Goal: Task Accomplishment & Management: Manage account settings

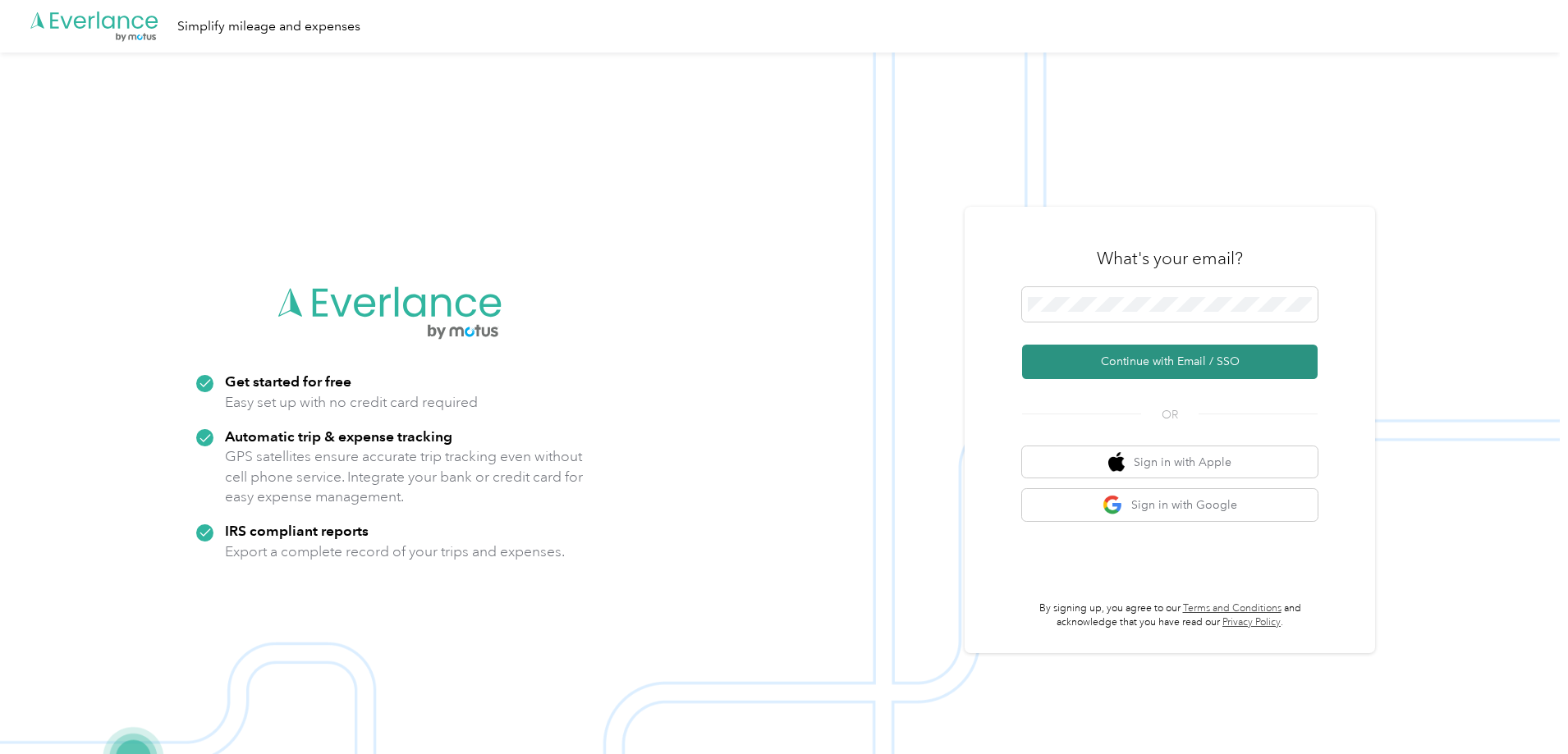
click at [1132, 363] on button "Continue with Email / SSO" at bounding box center [1170, 362] width 296 height 35
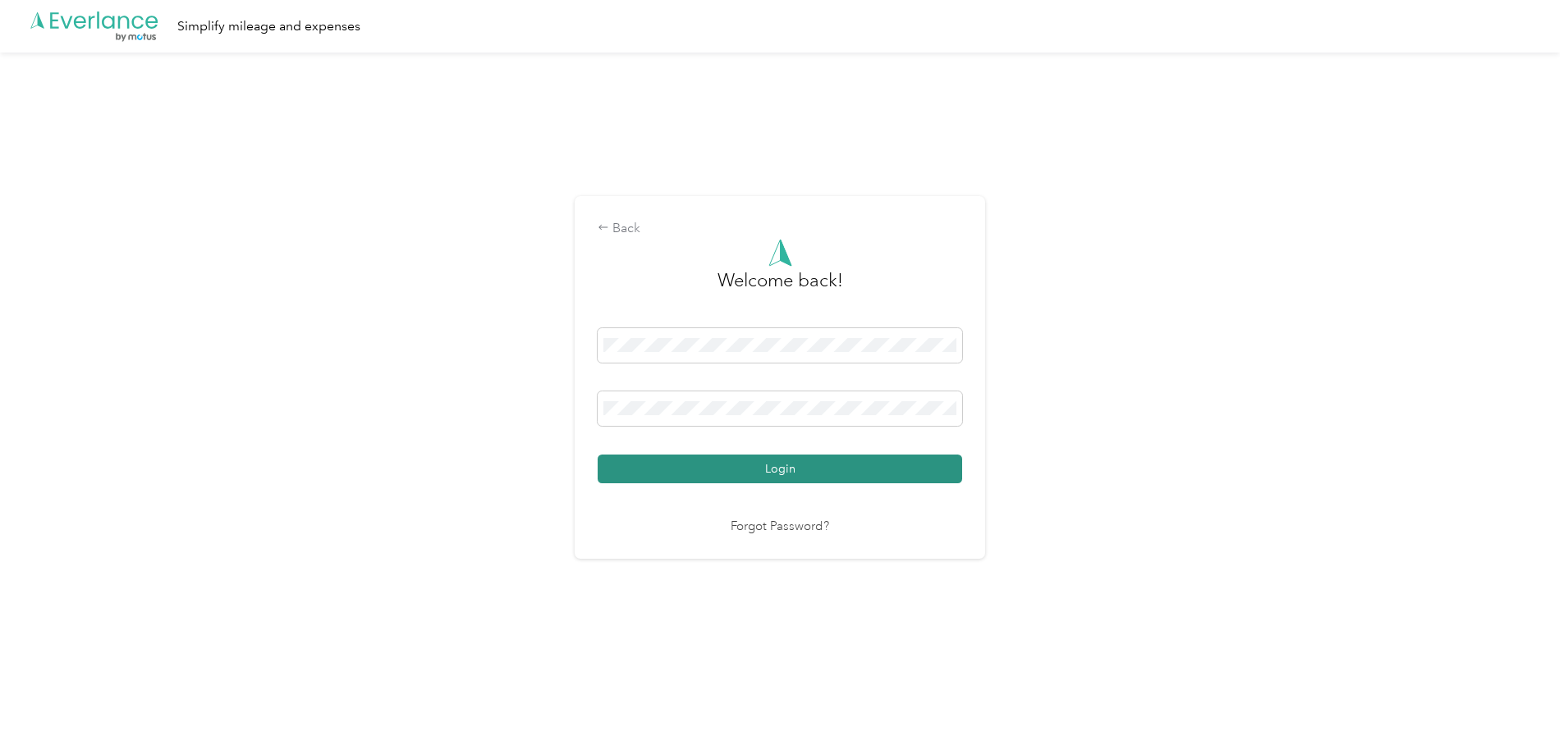
click at [824, 474] on button "Login" at bounding box center [779, 469] width 364 height 29
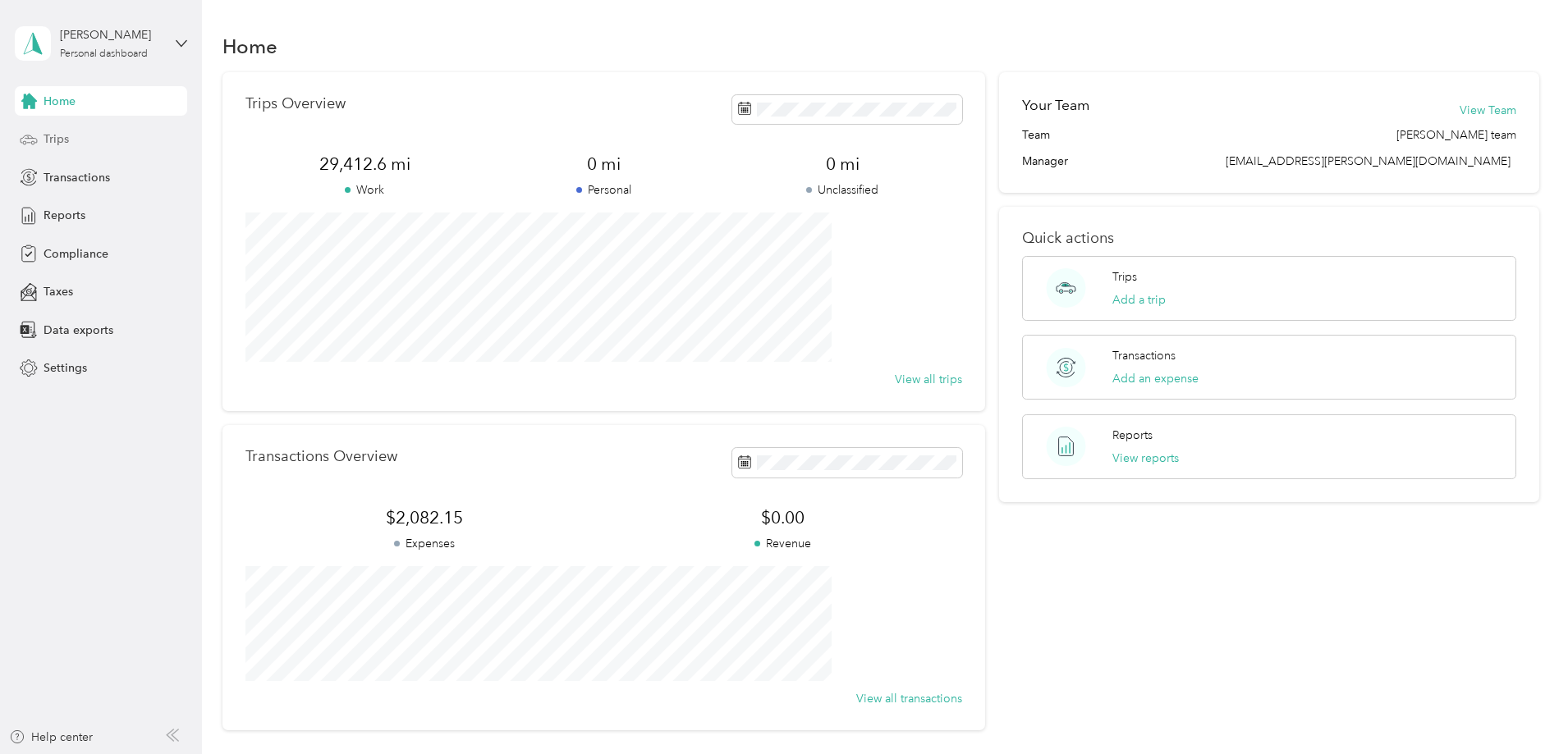
click at [59, 142] on span "Trips" at bounding box center [56, 139] width 26 height 17
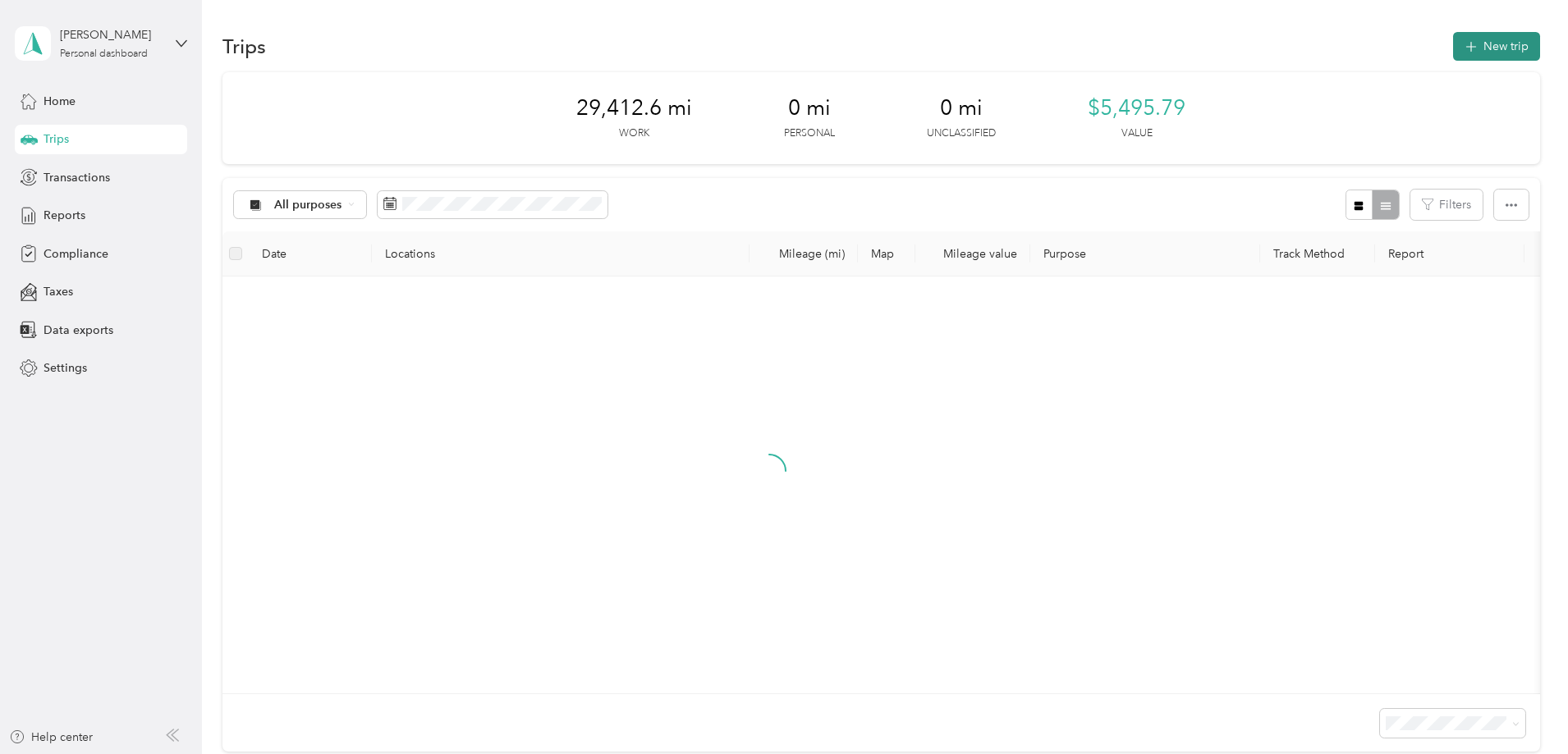
click at [1453, 47] on button "New trip" at bounding box center [1496, 46] width 87 height 29
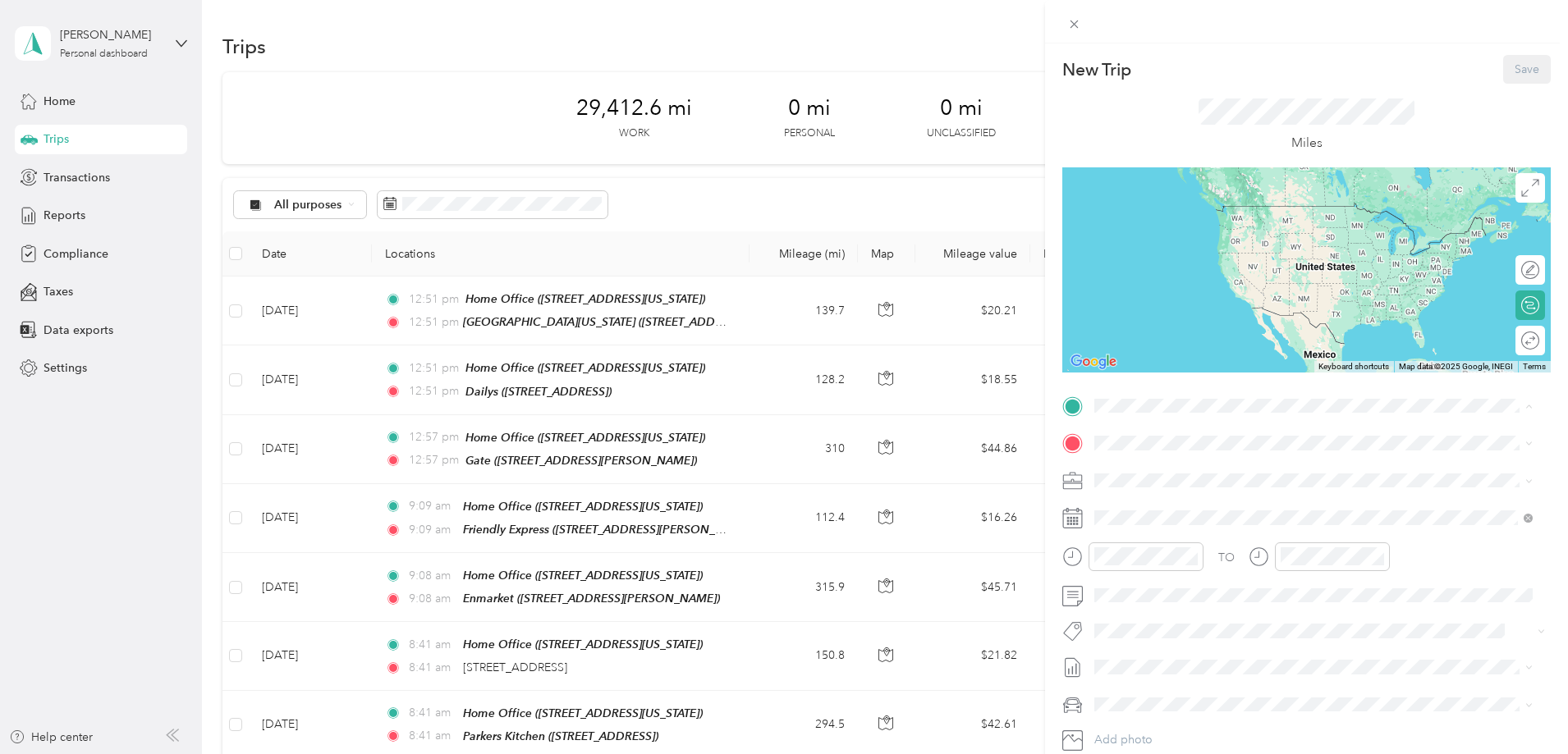
click at [1167, 477] on div "Home Office [STREET_ADDRESS][US_STATE]" at bounding box center [1207, 481] width 164 height 35
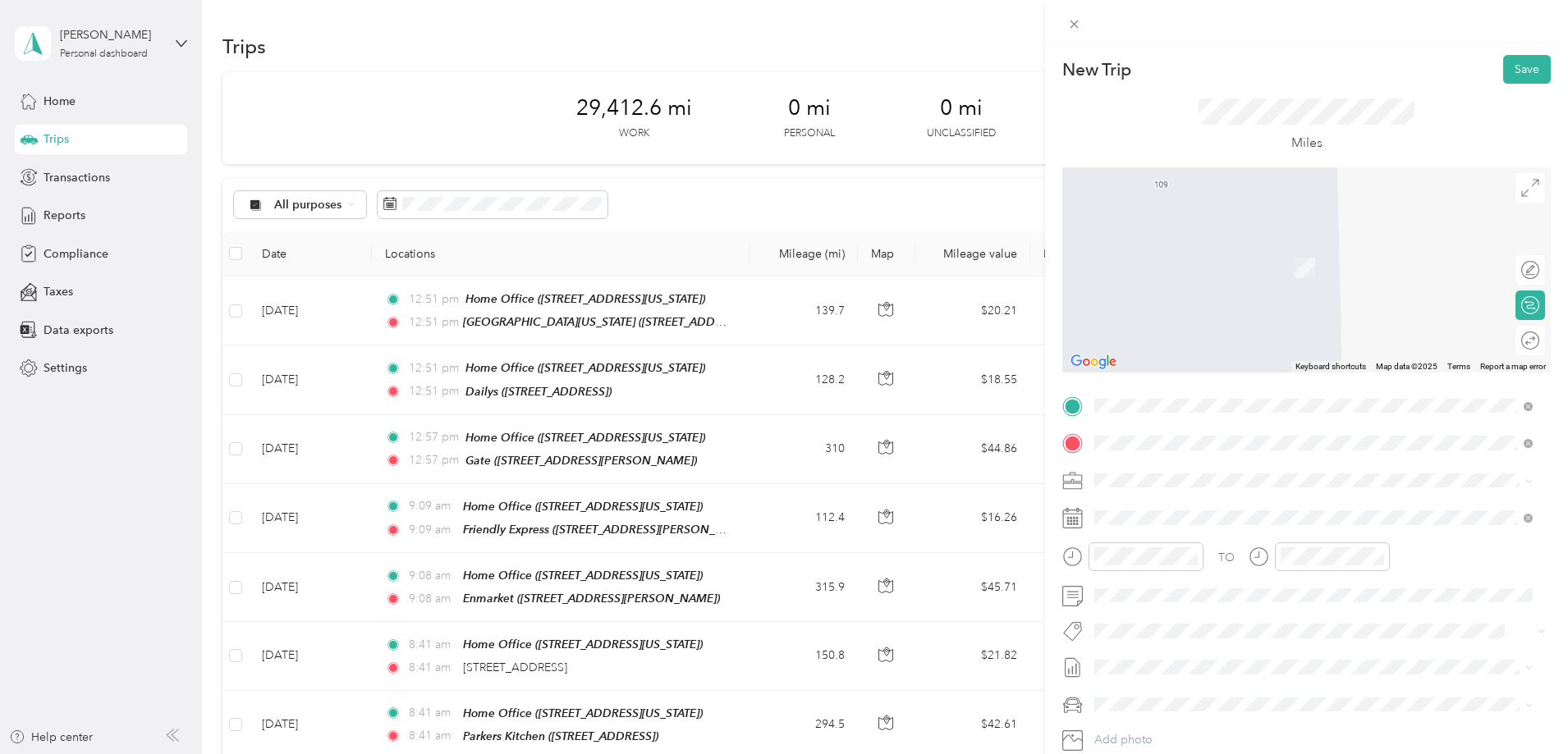
click at [1176, 517] on div "[PERSON_NAME] [STREET_ADDRESS][US_STATE]" at bounding box center [1207, 518] width 164 height 35
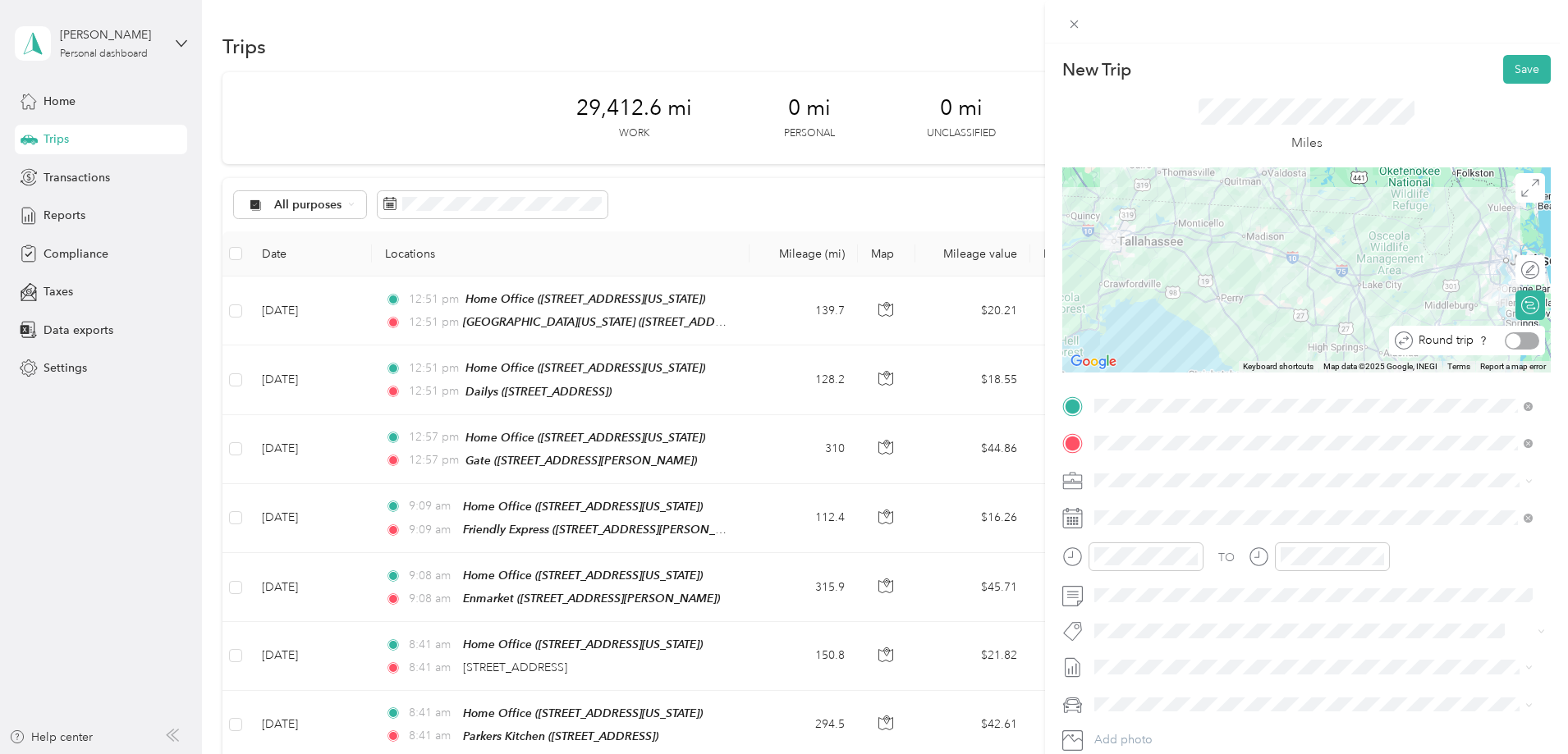
click at [1515, 344] on div at bounding box center [1522, 340] width 35 height 17
click at [1518, 65] on button "Save" at bounding box center [1527, 69] width 48 height 29
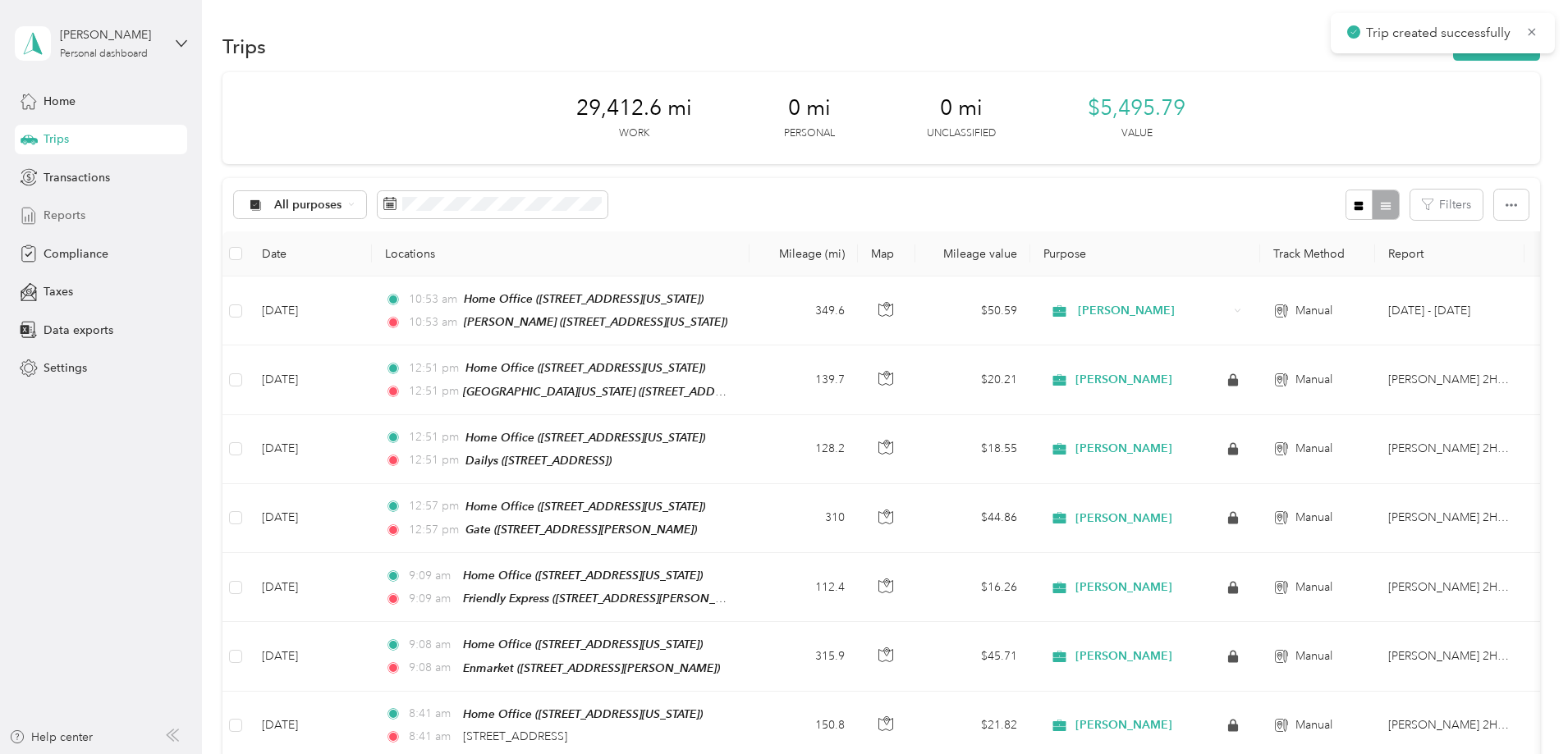
click at [83, 213] on span "Reports" at bounding box center [64, 215] width 42 height 17
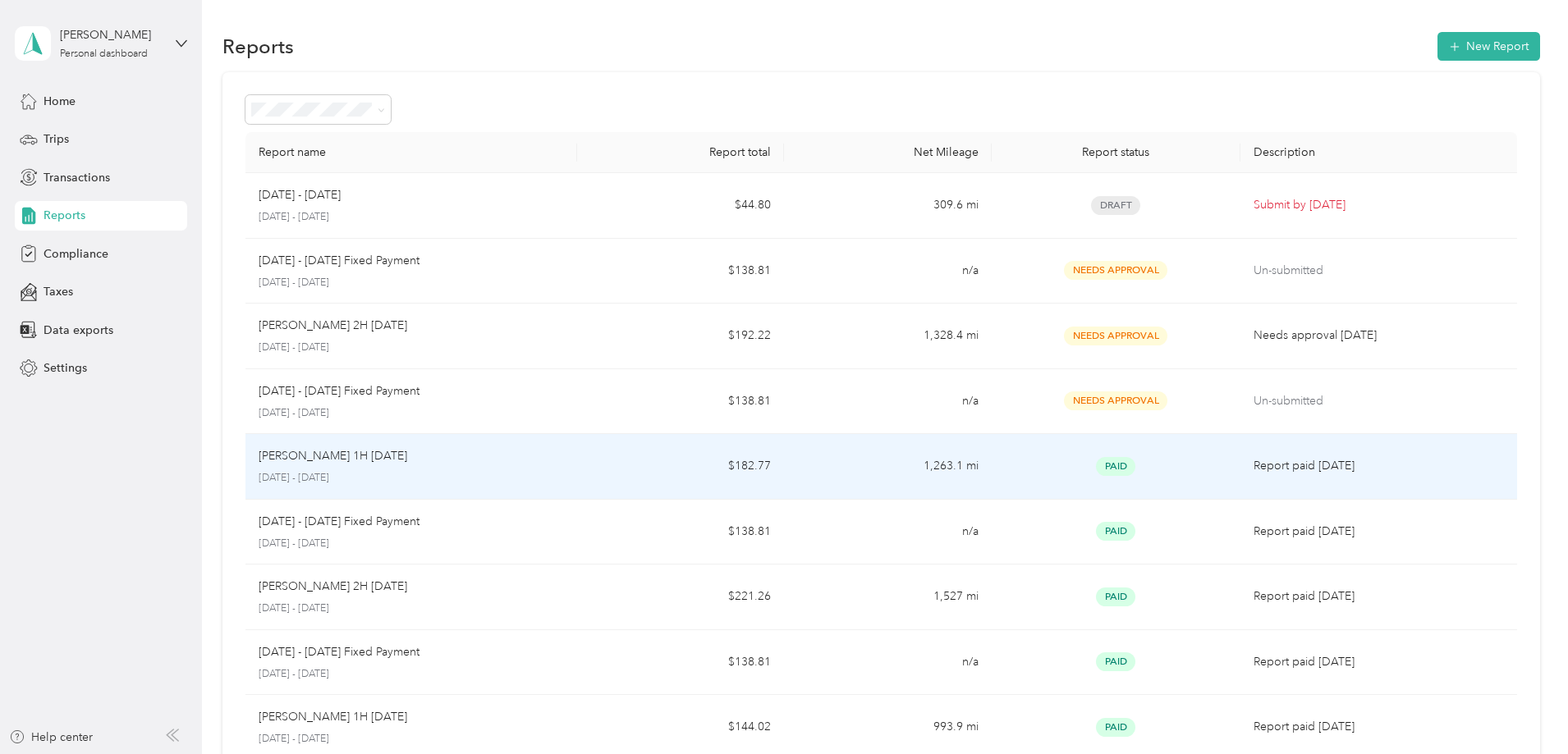
click at [407, 453] on p "[PERSON_NAME] 1H [DATE]" at bounding box center [333, 457] width 149 height 18
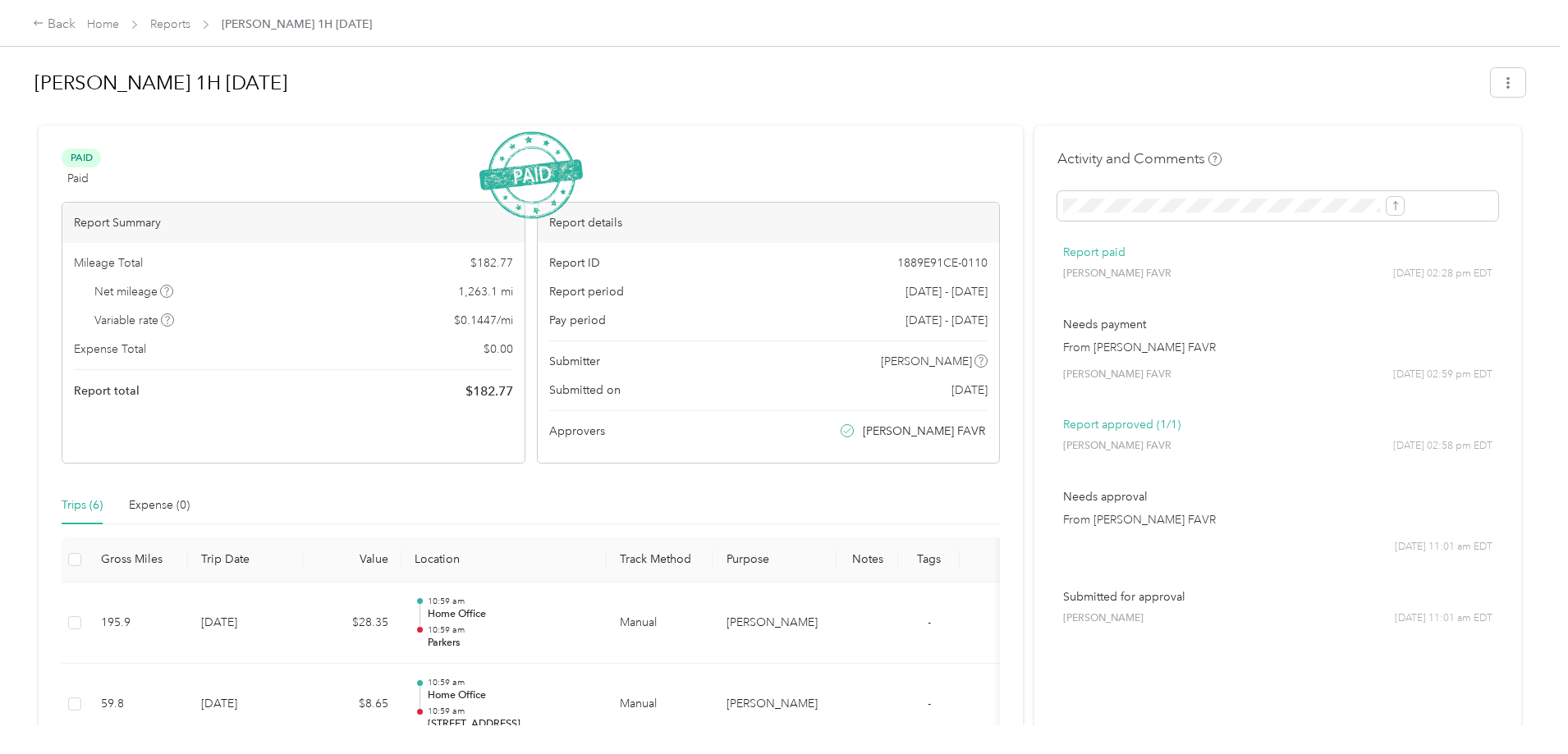
drag, startPoint x: 422, startPoint y: 84, endPoint x: 122, endPoint y: 78, distance: 300.1
click at [122, 78] on div "Back Home Reports [PERSON_NAME] 1H [DATE] [PERSON_NAME] 1H [DATE] Paid Paid Vie…" at bounding box center [780, 377] width 1560 height 754
copy h1 "[PERSON_NAME] 1H [DATE]"
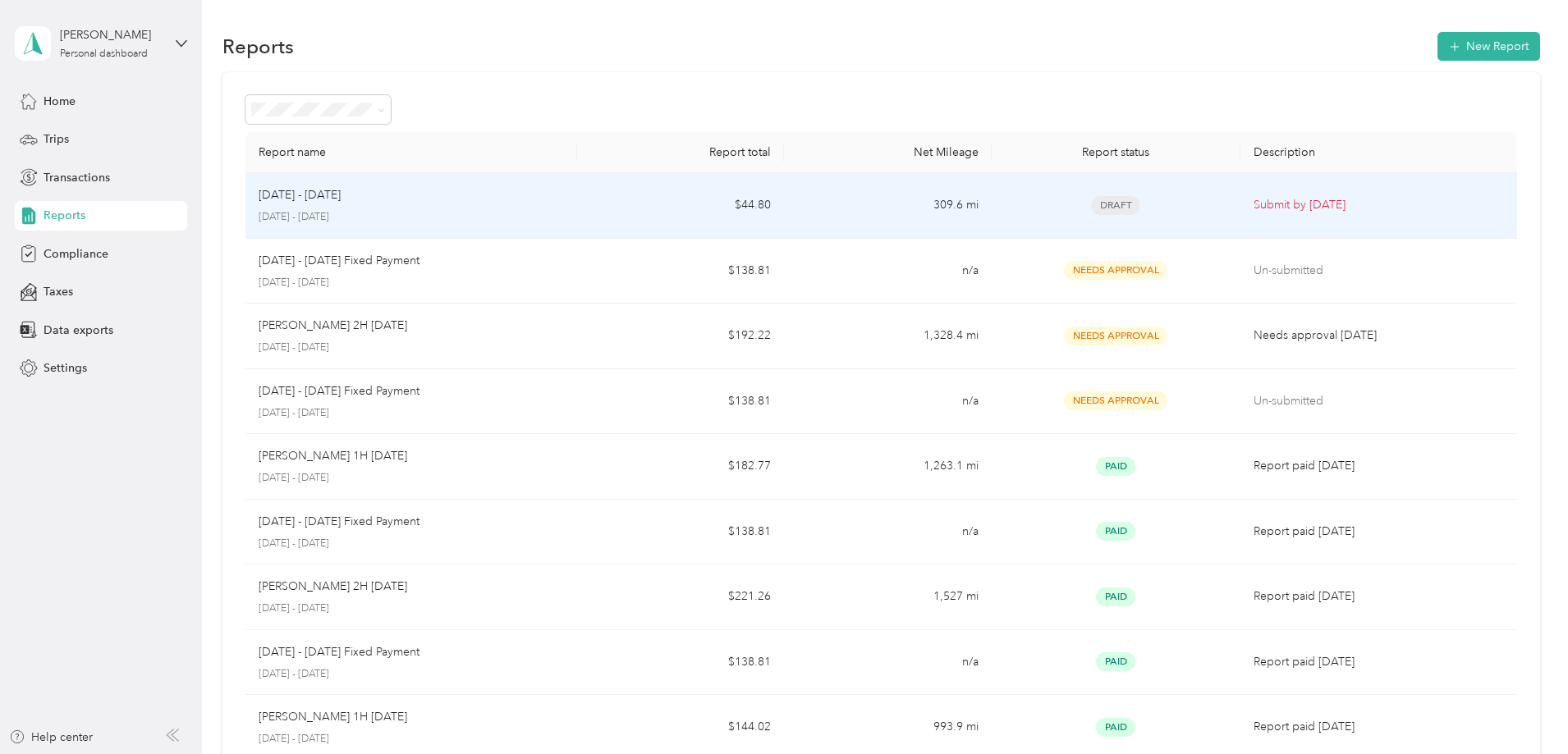
click at [340, 201] on p "[DATE] - [DATE]" at bounding box center [299, 196] width 82 height 18
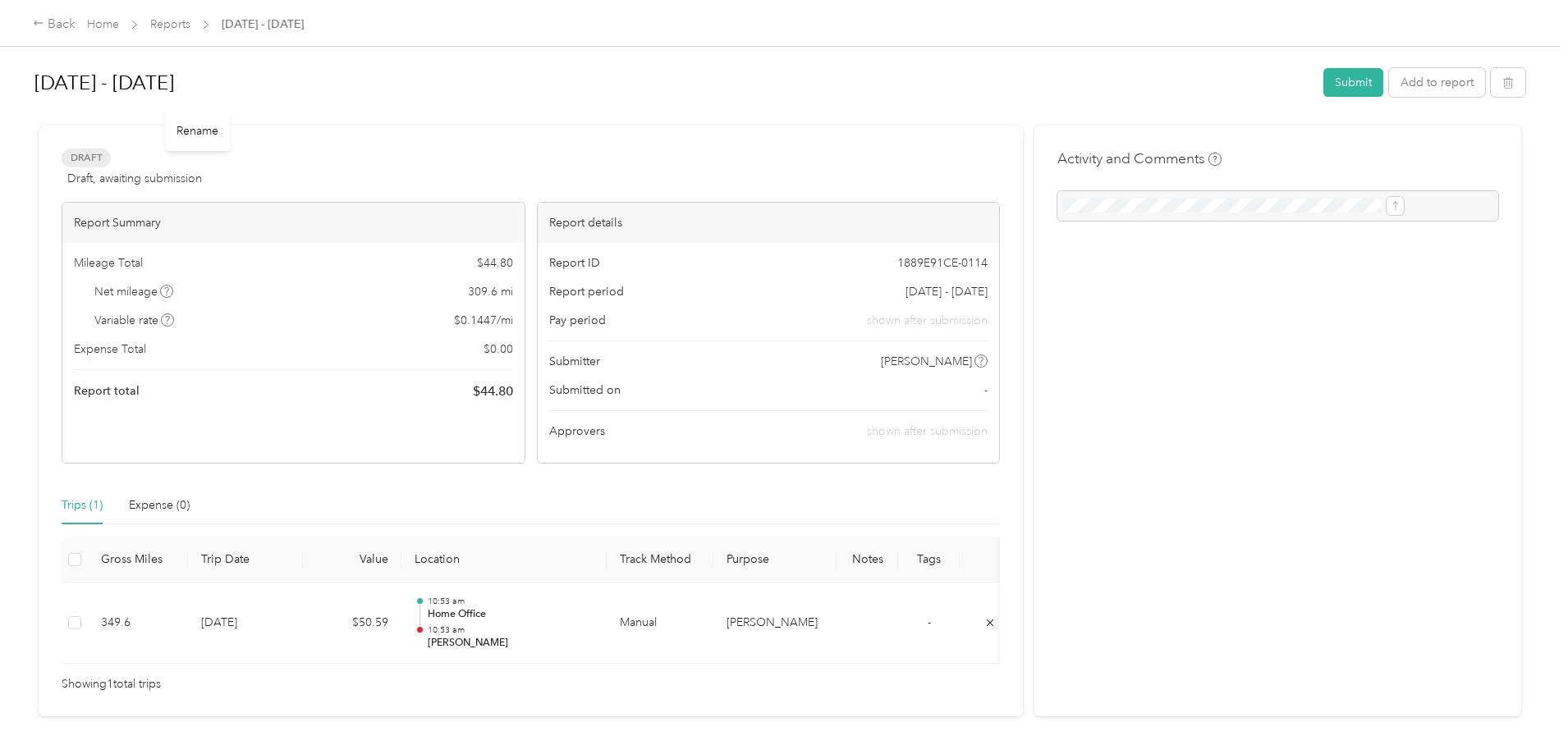
click at [199, 129] on div "Rename" at bounding box center [197, 130] width 65 height 40
drag, startPoint x: 320, startPoint y: 79, endPoint x: 148, endPoint y: 79, distance: 172.0
click at [148, 79] on div "[DATE] - [DATE] Submit Add to report Draft Draft, awaiting submission View acti…" at bounding box center [780, 363] width 1560 height 725
drag, startPoint x: 197, startPoint y: 72, endPoint x: 558, endPoint y: 71, distance: 361.0
click at [558, 71] on h1 "[DATE] - [DATE]" at bounding box center [673, 83] width 1277 height 40
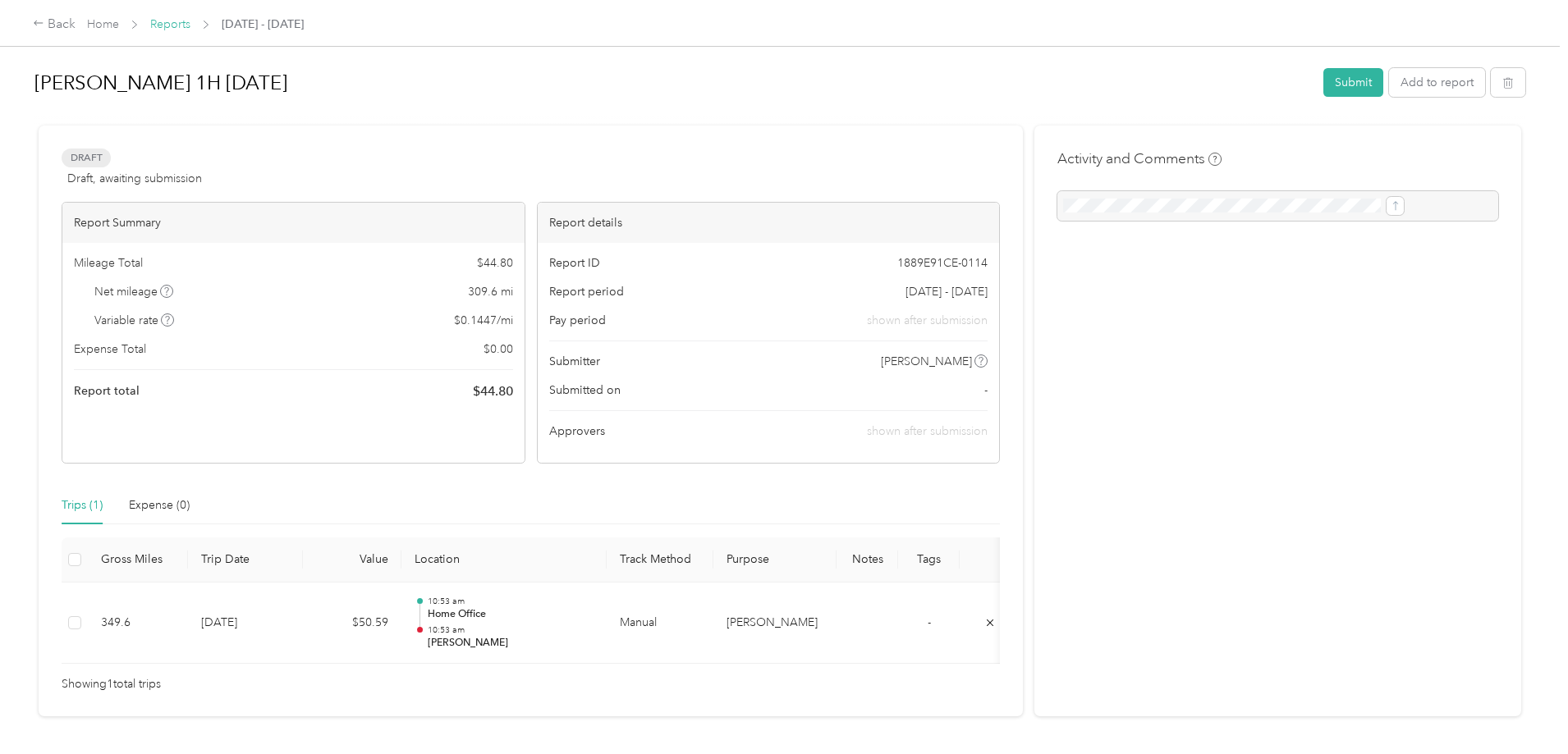
click at [191, 24] on link "Reports" at bounding box center [170, 24] width 40 height 14
